Goal: Communication & Community: Answer question/provide support

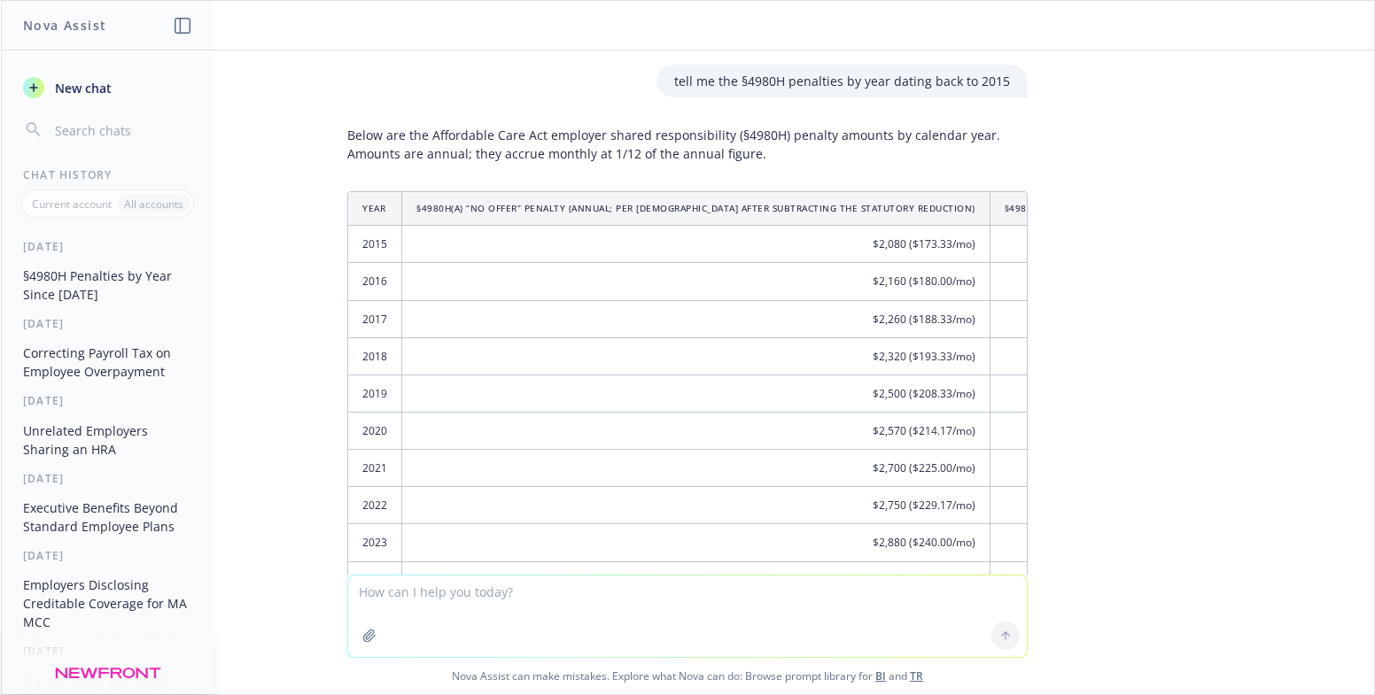
scroll to position [89, 0]
